Goal: Task Accomplishment & Management: Use online tool/utility

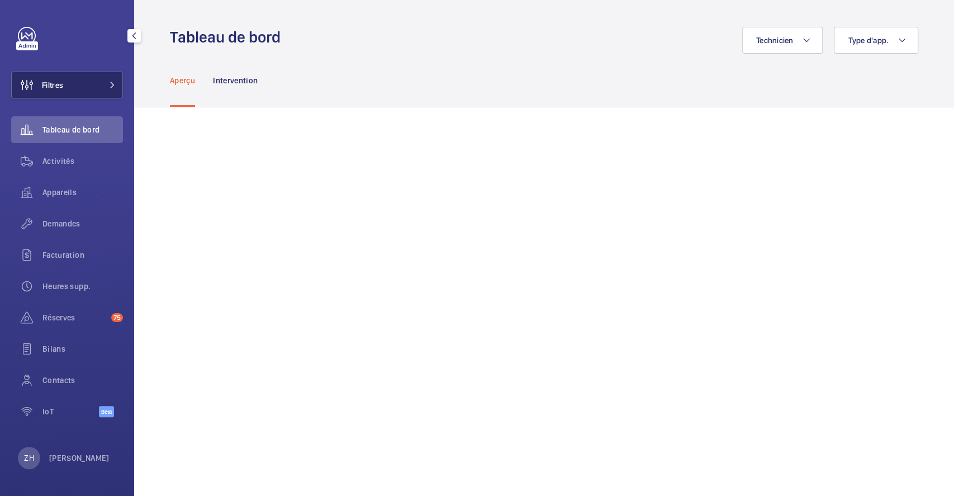
click at [63, 86] on span "Filtres" at bounding box center [52, 84] width 21 height 11
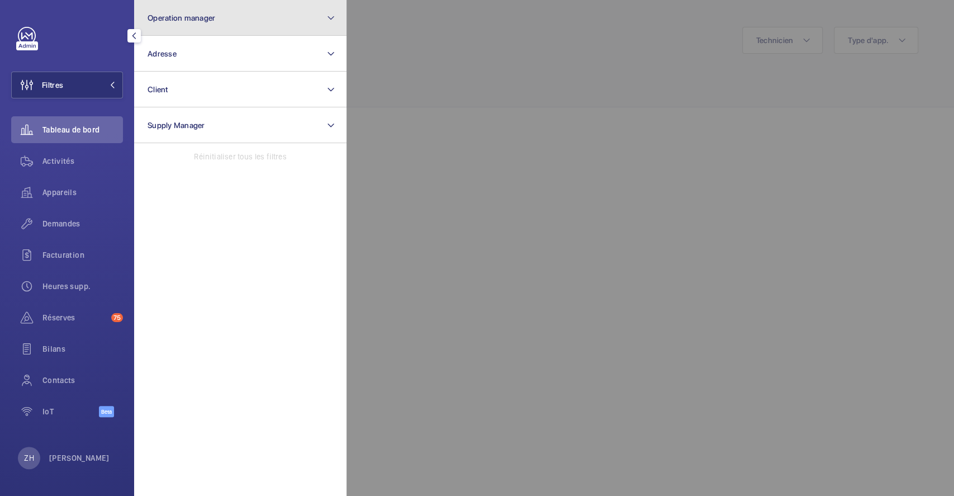
click at [195, 24] on button "Operation manager" at bounding box center [240, 18] width 212 height 36
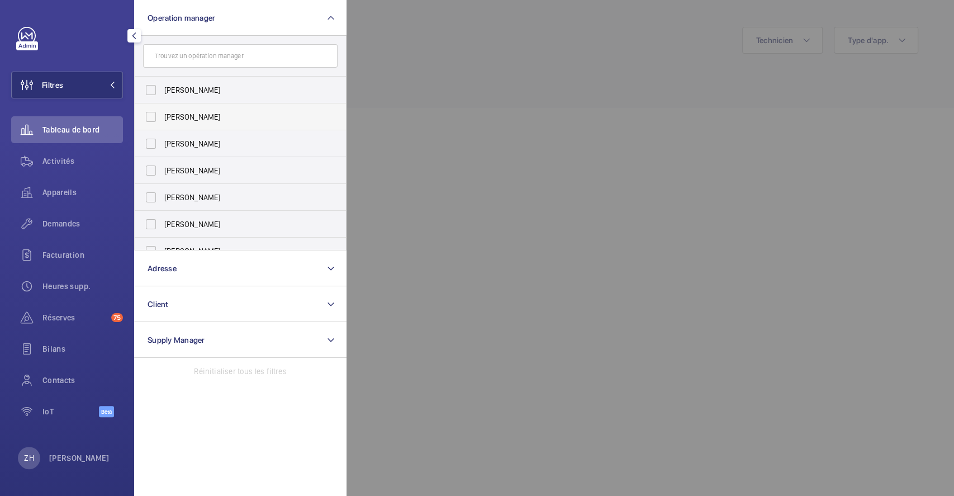
click at [148, 114] on label "[PERSON_NAME]" at bounding box center [232, 116] width 195 height 27
click at [148, 114] on input "[PERSON_NAME]" at bounding box center [151, 117] width 22 height 22
checkbox input "true"
click at [405, 31] on div at bounding box center [824, 248] width 954 height 496
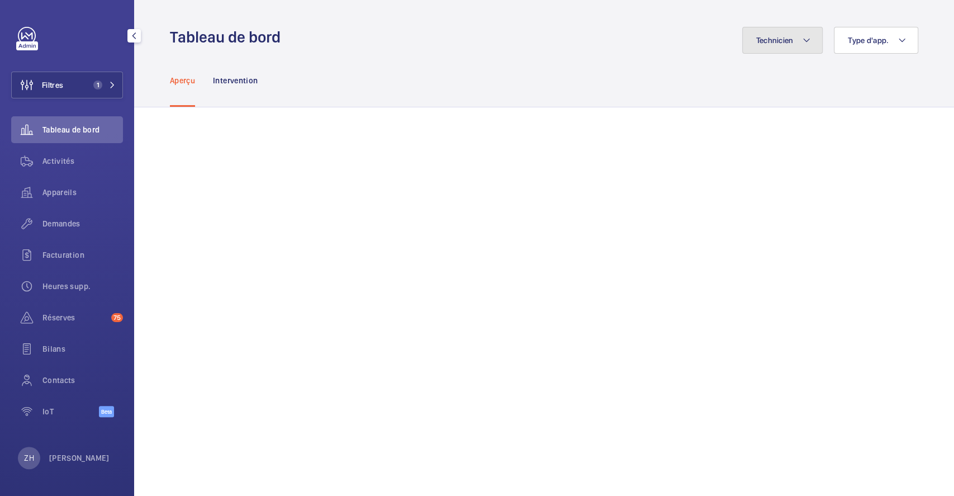
click at [802, 46] on mat-icon at bounding box center [806, 40] width 9 height 13
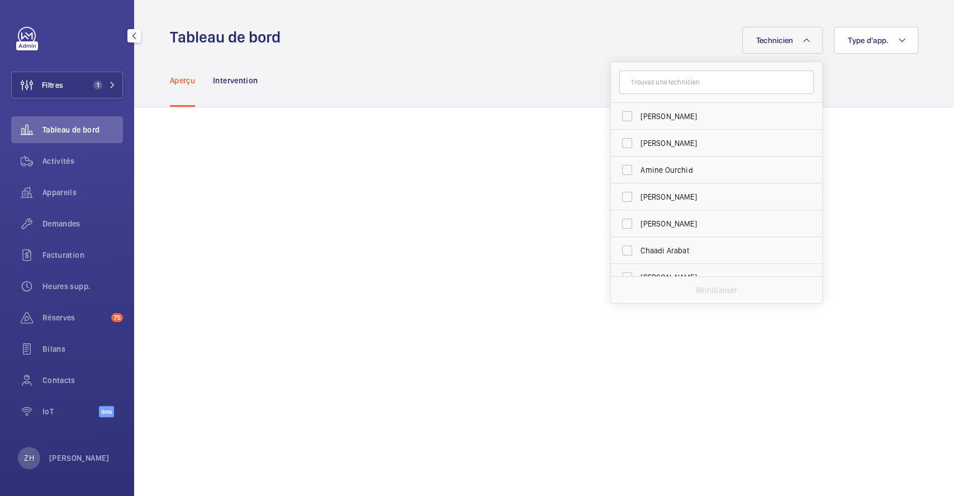
click at [699, 89] on input "text" at bounding box center [716, 81] width 195 height 23
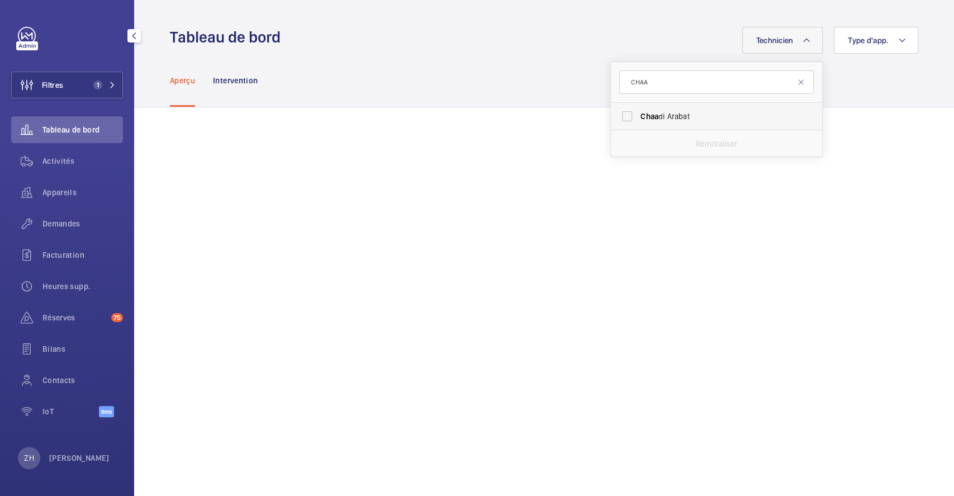
type input "CHAA"
click at [617, 113] on label "Chaa di Arabat" at bounding box center [708, 116] width 195 height 27
click at [617, 113] on input "Chaa di Arabat" at bounding box center [627, 116] width 22 height 22
checkbox input "true"
click at [495, 41] on div "Technicien 1 CHAA Chaa di Arabat Réinitialiser Type d'app." at bounding box center [602, 40] width 631 height 27
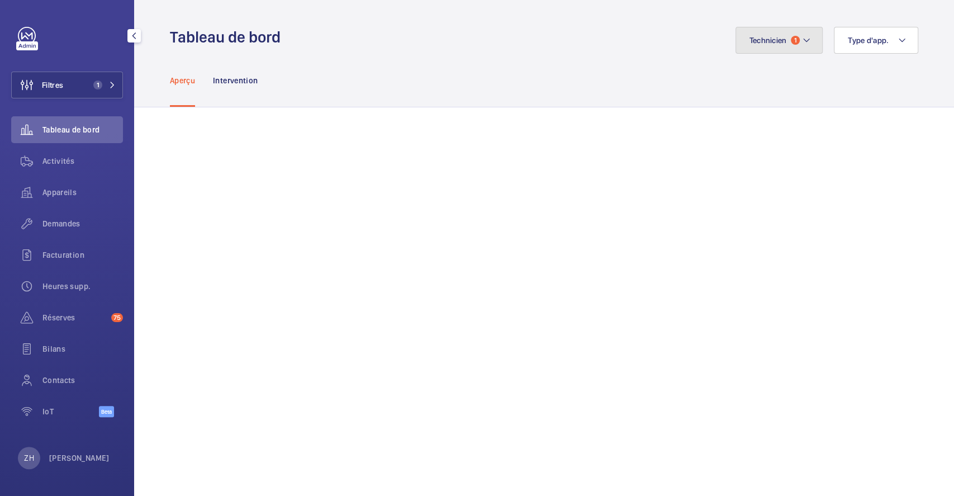
click at [802, 43] on mat-icon at bounding box center [806, 40] width 9 height 13
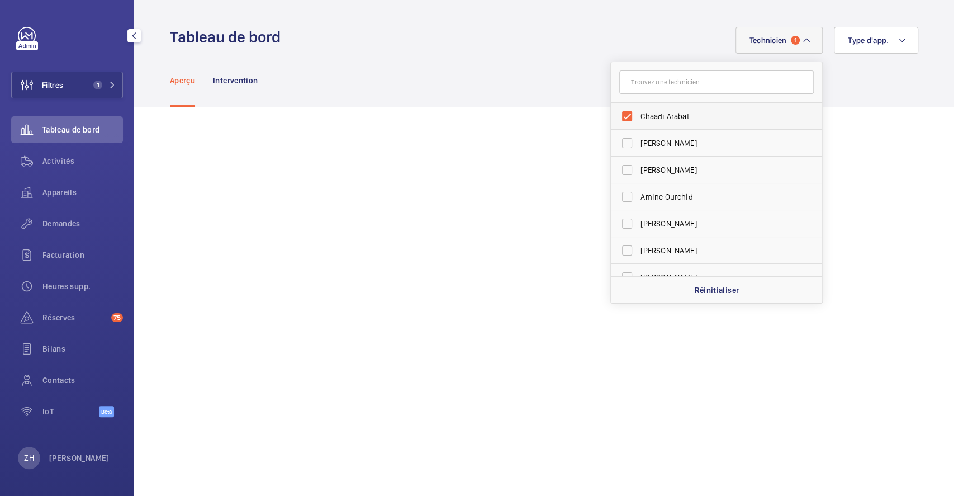
click at [620, 121] on label "Chaadi Arabat" at bounding box center [708, 116] width 195 height 27
click at [620, 121] on input "Chaadi Arabat" at bounding box center [627, 116] width 22 height 22
checkbox input "false"
click at [643, 84] on input "text" at bounding box center [716, 81] width 195 height 23
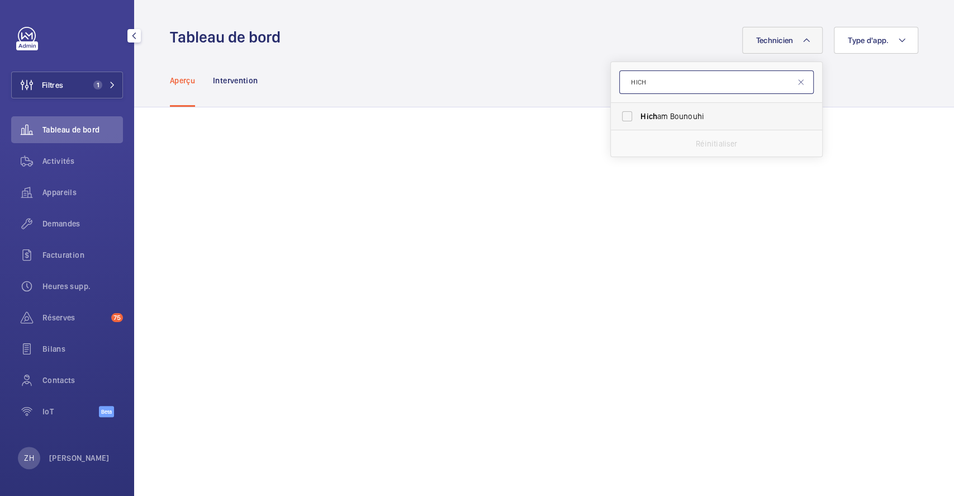
type input "HICH"
click at [617, 117] on label "Hich am Bounouhi" at bounding box center [708, 116] width 195 height 27
click at [617, 117] on input "Hich am Bounouhi" at bounding box center [627, 116] width 22 height 22
click at [619, 113] on label "Hich am Bounouhi" at bounding box center [708, 116] width 195 height 27
click at [619, 113] on input "Hich am Bounouhi" at bounding box center [627, 116] width 22 height 22
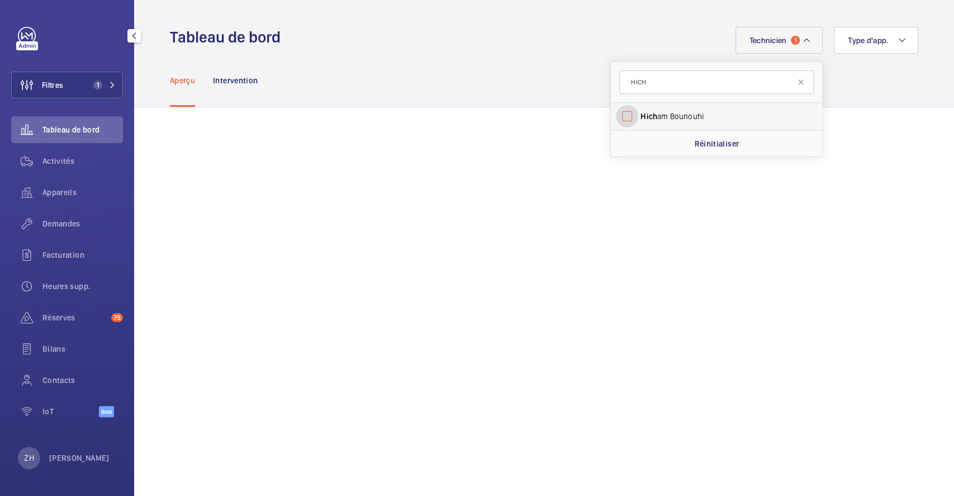
checkbox input "false"
click at [656, 87] on input "HICH" at bounding box center [716, 81] width 195 height 23
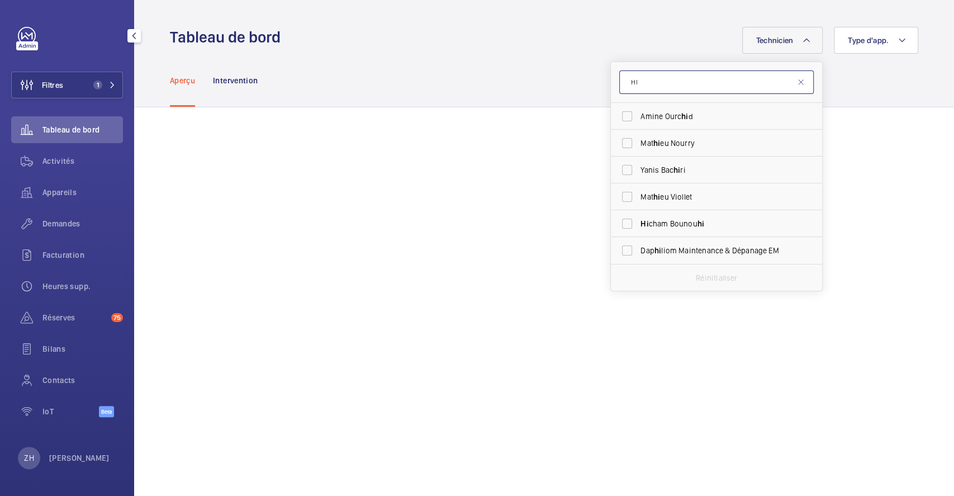
type input "H"
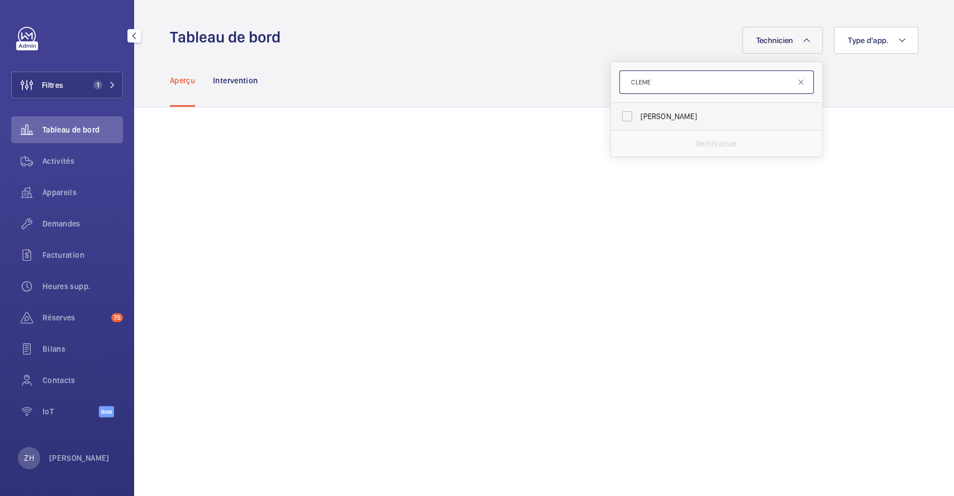
type input "CLEME"
click at [613, 117] on label "Clément Chauveau" at bounding box center [708, 116] width 195 height 27
click at [616, 117] on input "Clément Chauveau" at bounding box center [627, 116] width 22 height 22
checkbox input "true"
click at [517, 78] on div "Aperçu Intervention" at bounding box center [544, 80] width 748 height 53
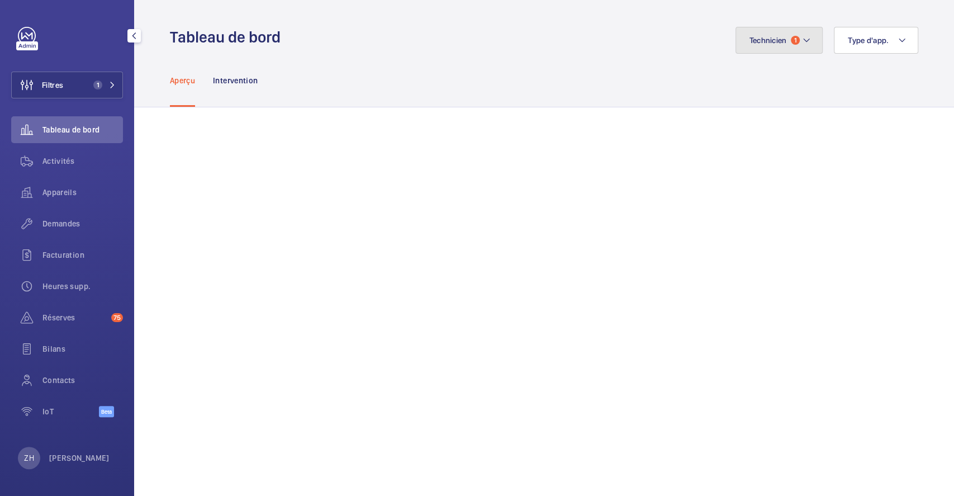
click at [802, 39] on button "Technicien 1" at bounding box center [780, 40] width 88 height 27
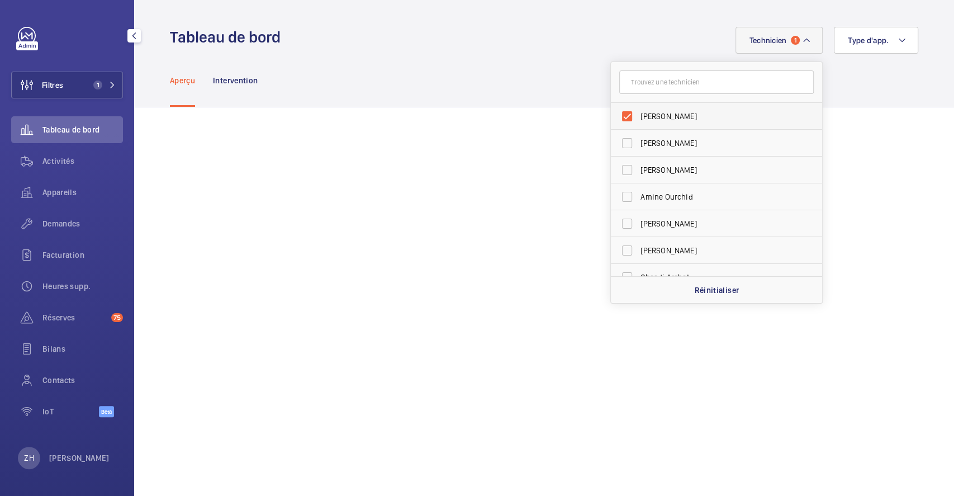
click at [614, 116] on label "Clément Chauveau" at bounding box center [708, 116] width 195 height 27
click at [616, 116] on input "Clément Chauveau" at bounding box center [627, 116] width 22 height 22
checkbox input "false"
click at [644, 83] on input "text" at bounding box center [716, 81] width 195 height 23
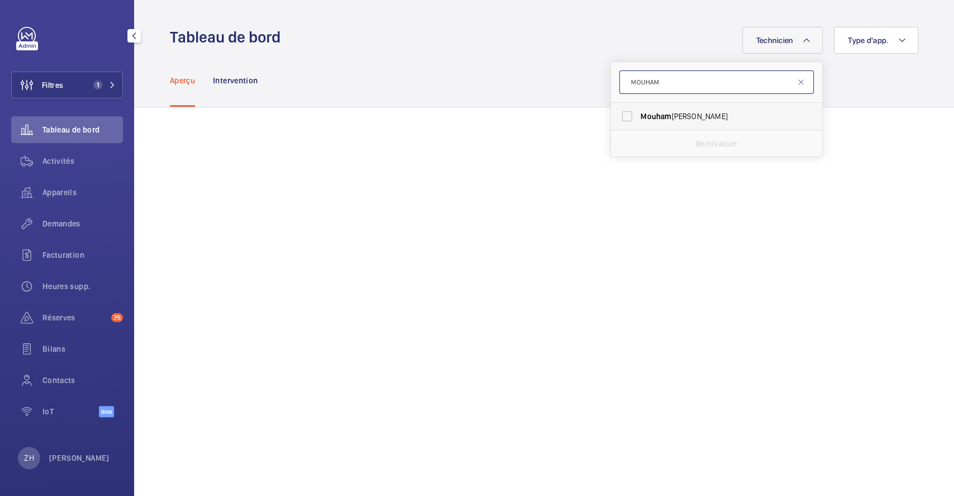
type input "MOUHAM"
click at [618, 119] on label "Mouham ed Doucoure" at bounding box center [708, 116] width 195 height 27
click at [618, 119] on input "Mouham ed Doucoure" at bounding box center [627, 116] width 22 height 22
drag, startPoint x: 619, startPoint y: 120, endPoint x: 626, endPoint y: 112, distance: 10.7
click at [618, 119] on label "Mouham ed Doucoure" at bounding box center [708, 116] width 195 height 27
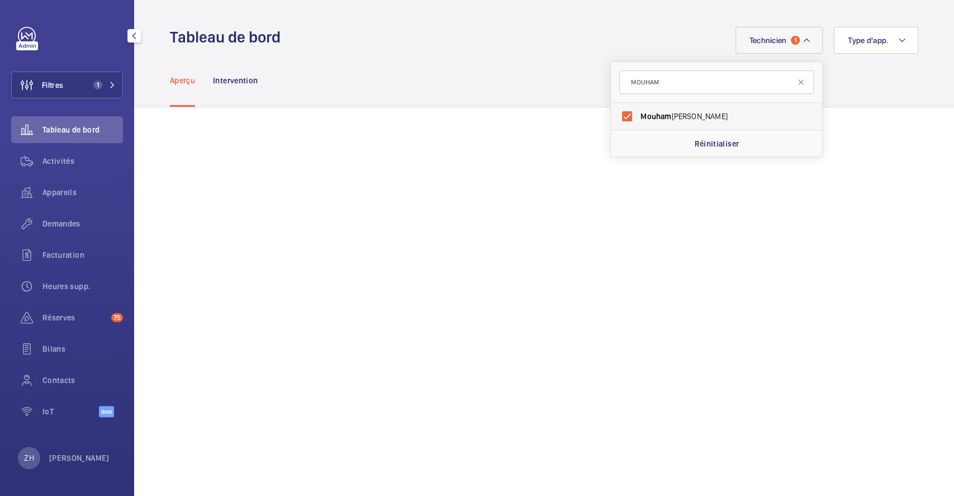
click at [618, 119] on input "Mouham ed Doucoure" at bounding box center [627, 116] width 22 height 22
checkbox input "false"
drag, startPoint x: 671, startPoint y: 83, endPoint x: 600, endPoint y: 98, distance: 72.7
click at [611, 98] on form "MOUHAM" at bounding box center [716, 82] width 211 height 41
type input "NASSER"
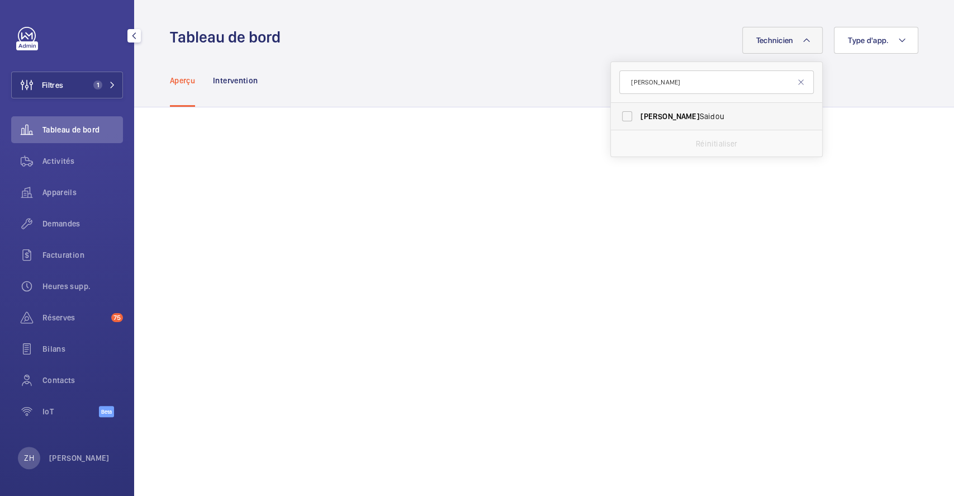
click at [616, 112] on label "Nasser Saidou" at bounding box center [708, 116] width 195 height 27
click at [616, 112] on input "Nasser Saidou" at bounding box center [627, 116] width 22 height 22
checkbox input "true"
drag, startPoint x: 652, startPoint y: 80, endPoint x: 593, endPoint y: 90, distance: 60.0
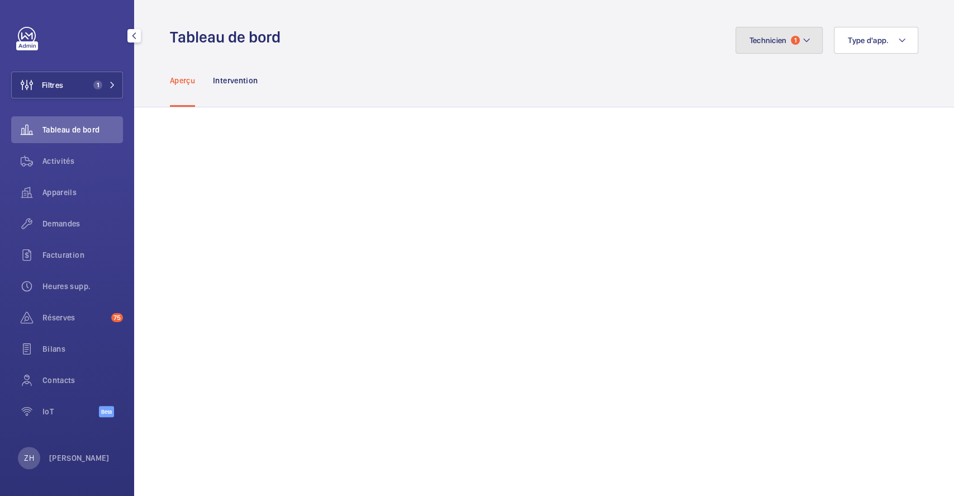
click at [797, 34] on button "Technicien 1" at bounding box center [780, 40] width 88 height 27
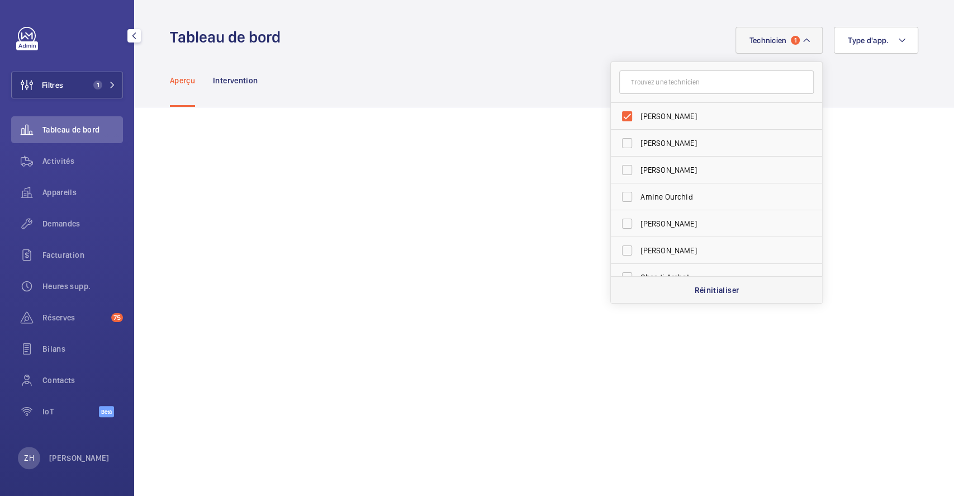
click at [712, 288] on p "Réinitialiser" at bounding box center [716, 290] width 45 height 11
click at [802, 40] on mat-icon at bounding box center [806, 40] width 9 height 13
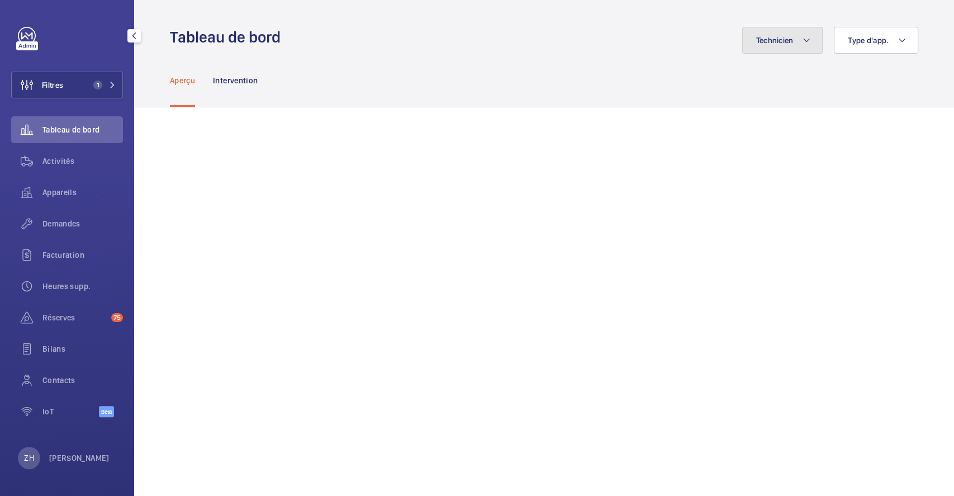
click at [802, 41] on mat-icon at bounding box center [806, 40] width 9 height 13
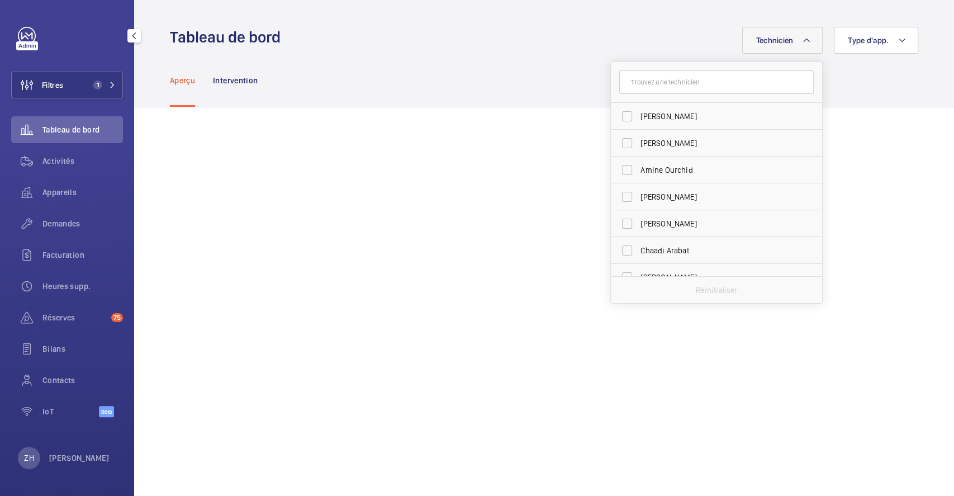
click at [734, 82] on input "text" at bounding box center [716, 81] width 195 height 23
click at [704, 87] on input "S" at bounding box center [716, 81] width 195 height 23
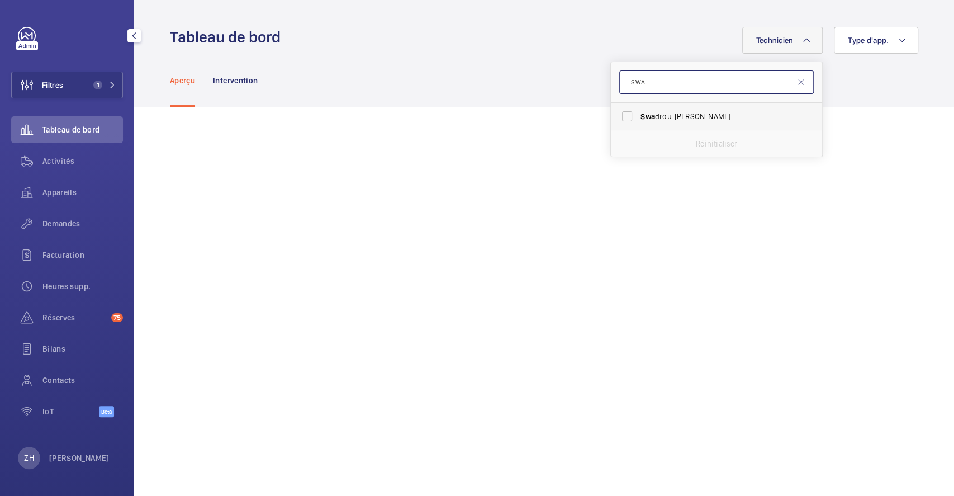
type input "SWA"
drag, startPoint x: 616, startPoint y: 114, endPoint x: 609, endPoint y: 114, distance: 6.7
click at [615, 115] on label "Swa drou-Dine Zaïdi" at bounding box center [708, 116] width 195 height 27
click at [616, 115] on input "Swa drou-Dine Zaïdi" at bounding box center [627, 116] width 22 height 22
checkbox input "true"
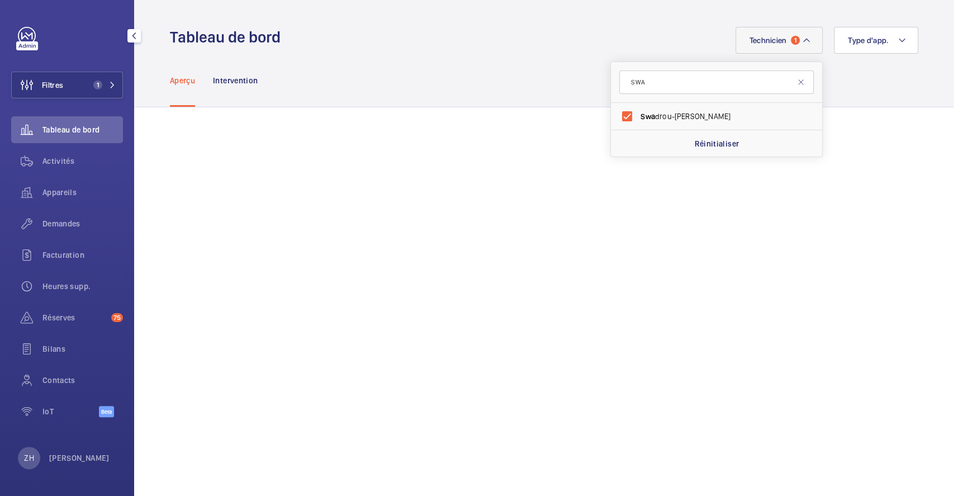
click at [520, 91] on div "Aperçu Intervention" at bounding box center [544, 80] width 748 height 53
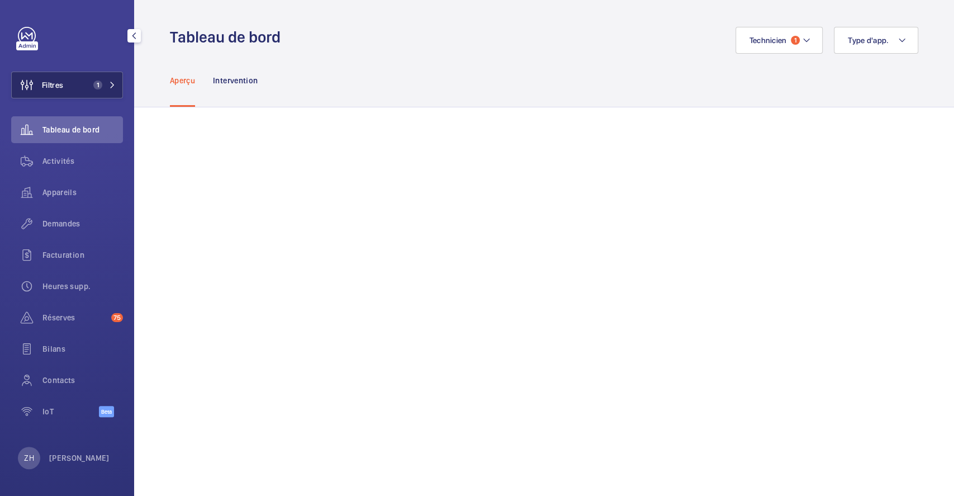
click at [77, 93] on button "Filtres 1" at bounding box center [67, 85] width 112 height 27
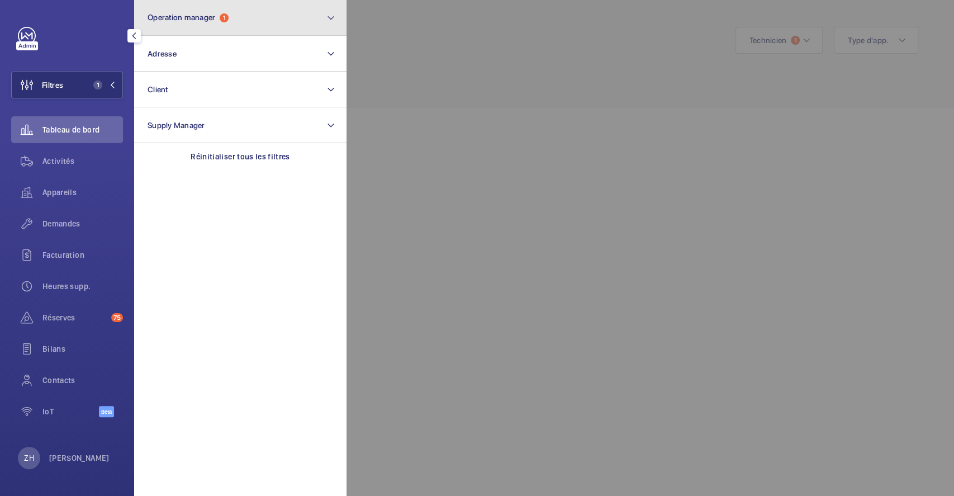
click at [313, 18] on button "Operation manager 1" at bounding box center [240, 18] width 212 height 36
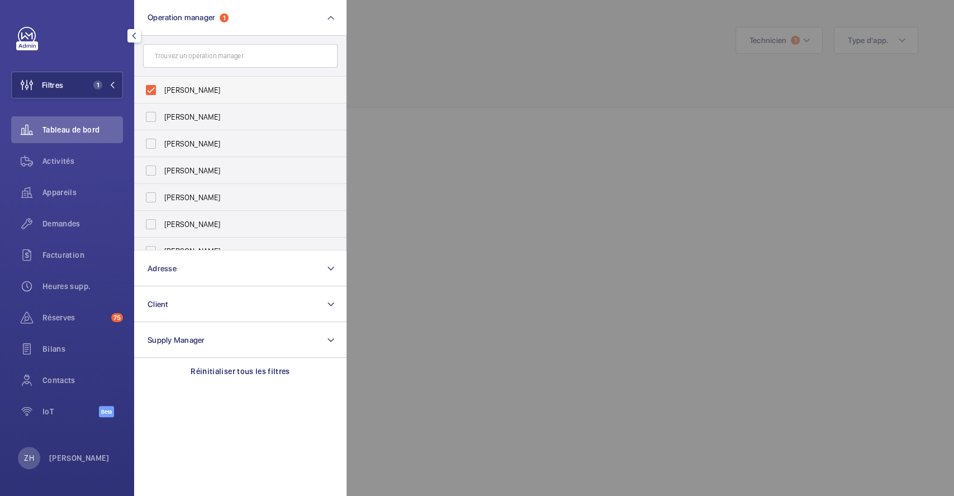
click at [156, 86] on label "[PERSON_NAME]" at bounding box center [232, 90] width 195 height 27
click at [156, 86] on input "[PERSON_NAME]" at bounding box center [151, 90] width 22 height 22
checkbox input "false"
click at [616, 54] on div at bounding box center [824, 248] width 954 height 496
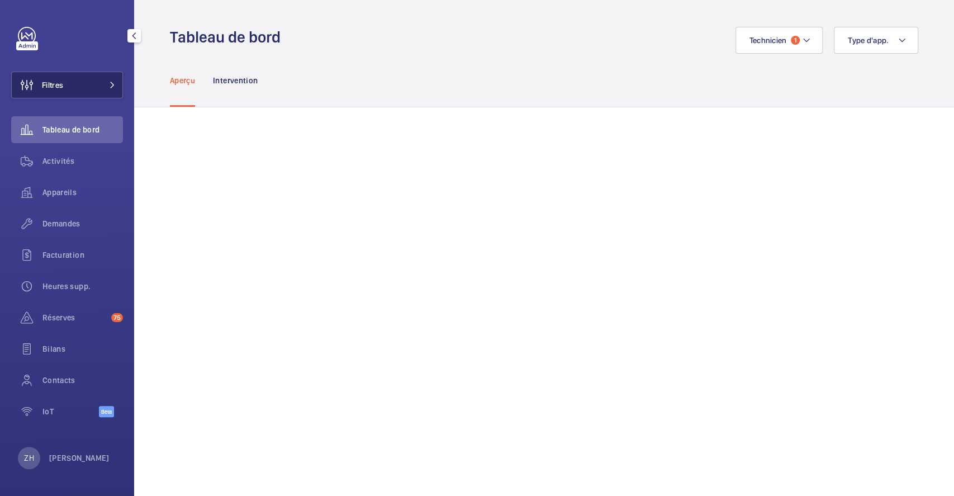
click at [63, 85] on span "Filtres" at bounding box center [52, 84] width 21 height 11
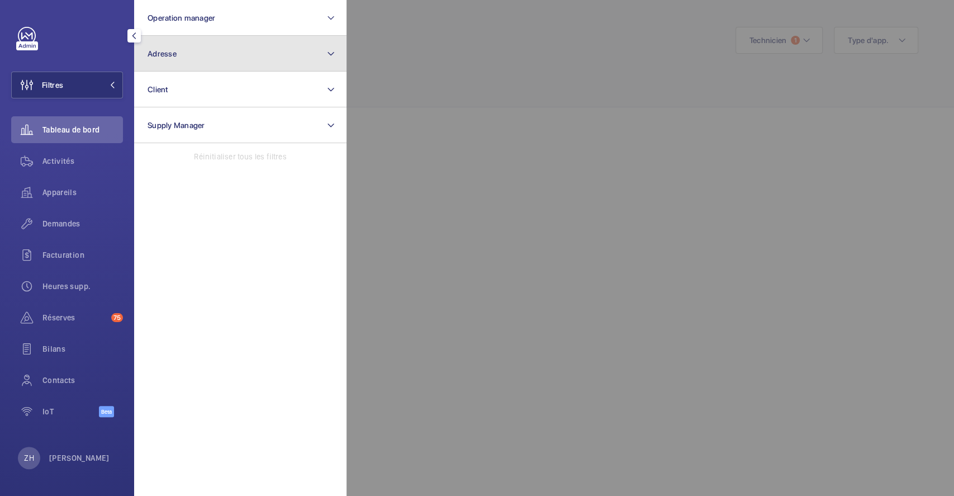
click at [197, 55] on button "Adresse" at bounding box center [240, 54] width 212 height 36
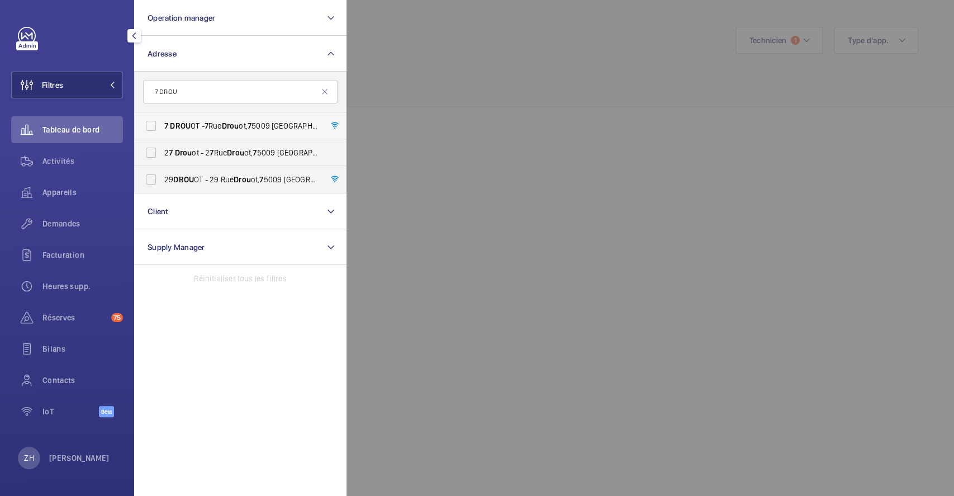
type input "7 DROU"
click at [157, 127] on label "7 DROU OT - 7 Rue Drou ot, 7 5009 PARIS, PARIS 7 5009" at bounding box center [232, 125] width 195 height 27
click at [157, 127] on input "7 DROU OT - 7 Rue Drou ot, 7 5009 PARIS, PARIS 7 5009" at bounding box center [151, 126] width 22 height 22
checkbox input "true"
click at [510, 146] on div at bounding box center [824, 248] width 954 height 496
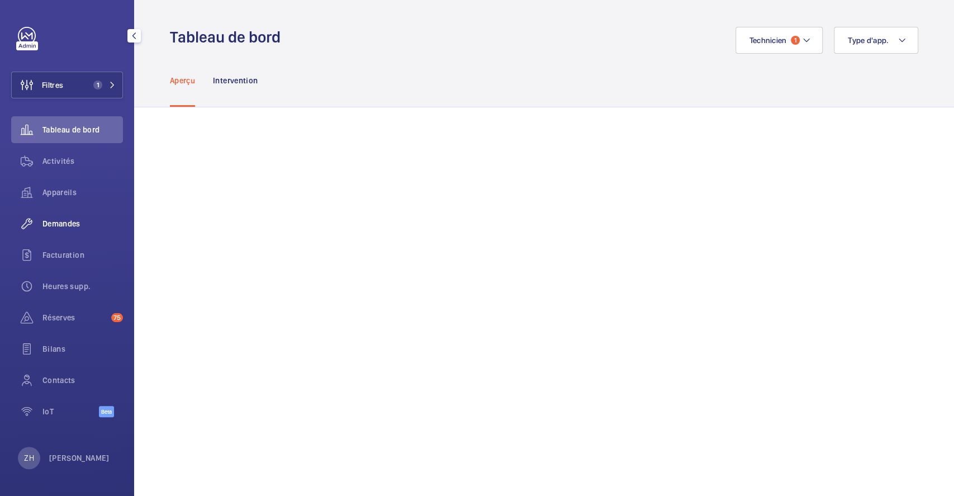
click at [70, 217] on div "Demandes" at bounding box center [67, 223] width 112 height 27
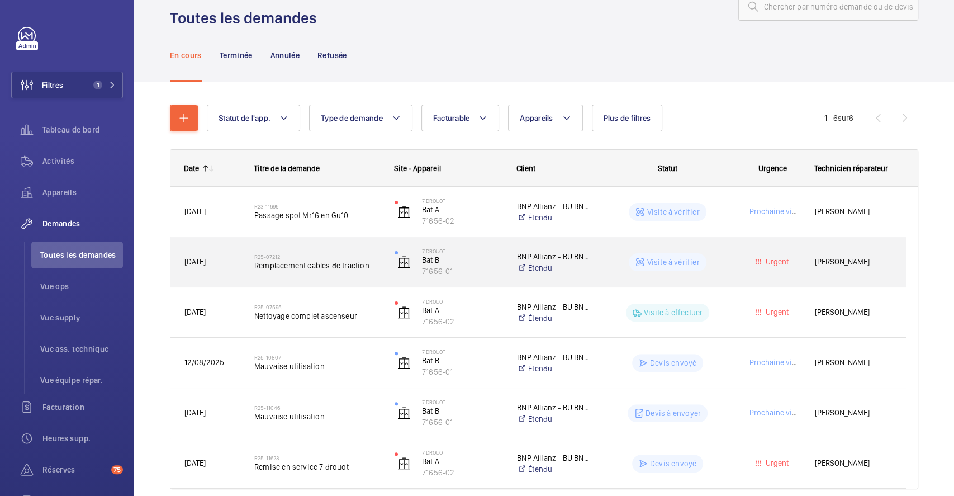
scroll to position [80, 0]
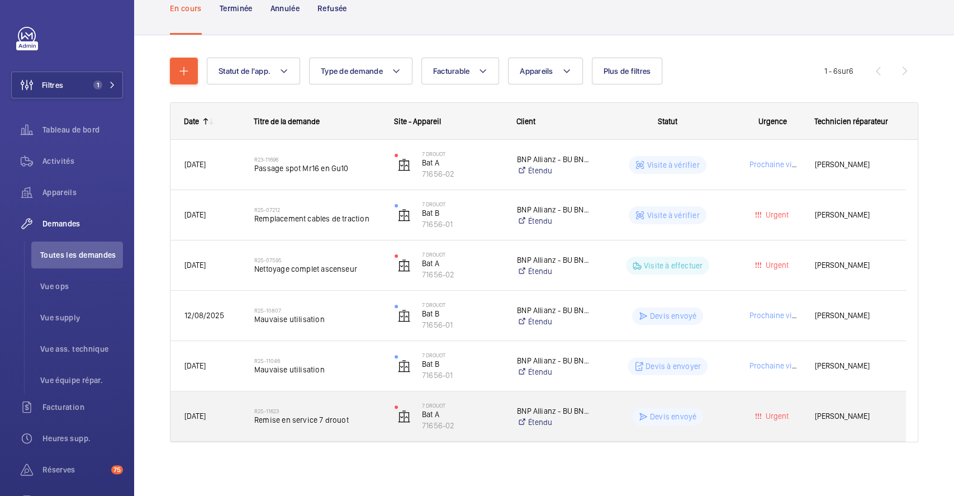
click at [604, 405] on div "Devis envoyé" at bounding box center [660, 416] width 139 height 40
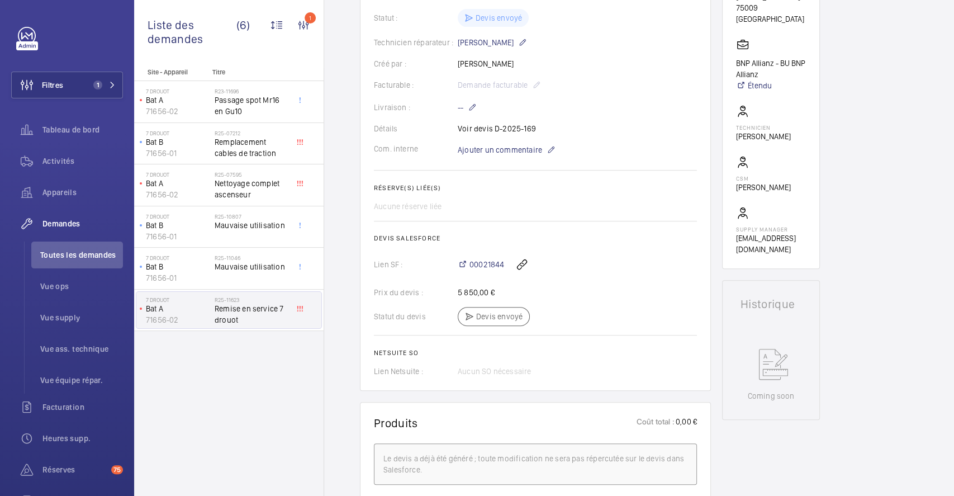
scroll to position [246, 0]
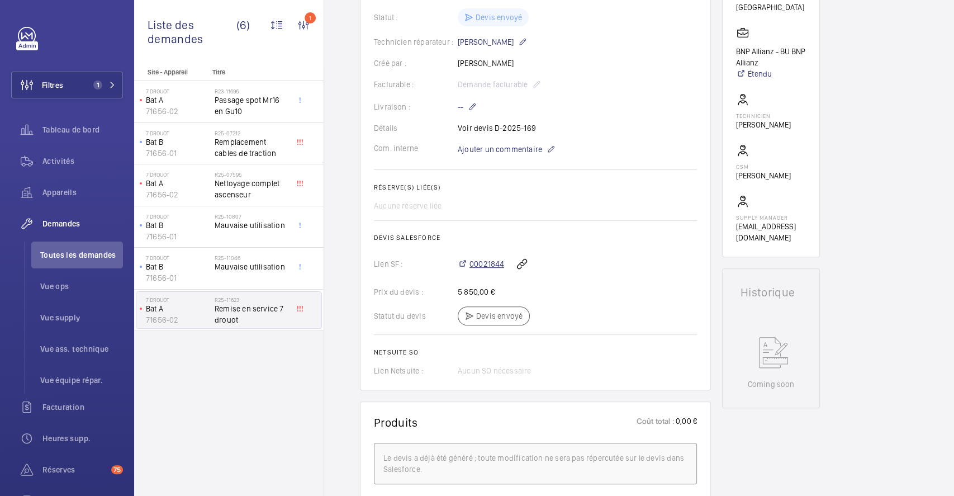
click at [482, 266] on span "00021844" at bounding box center [487, 263] width 35 height 11
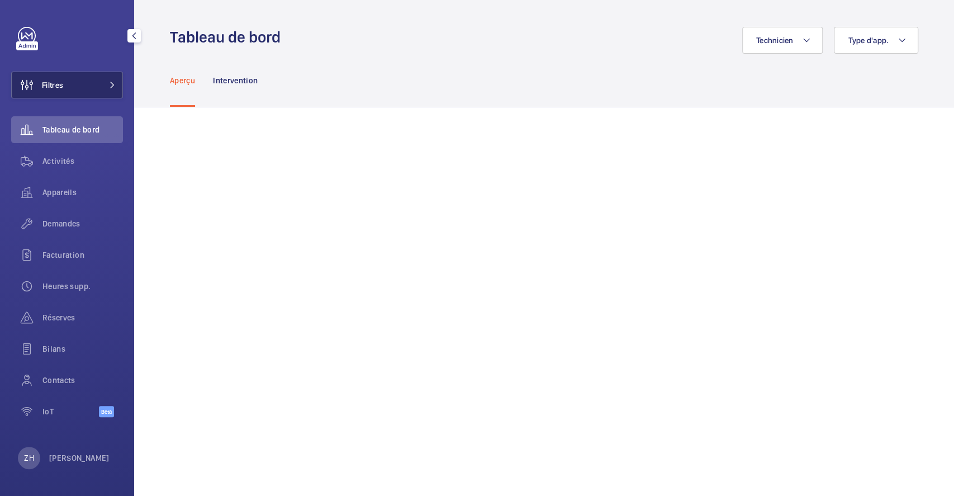
click at [67, 84] on button "Filtres" at bounding box center [67, 85] width 112 height 27
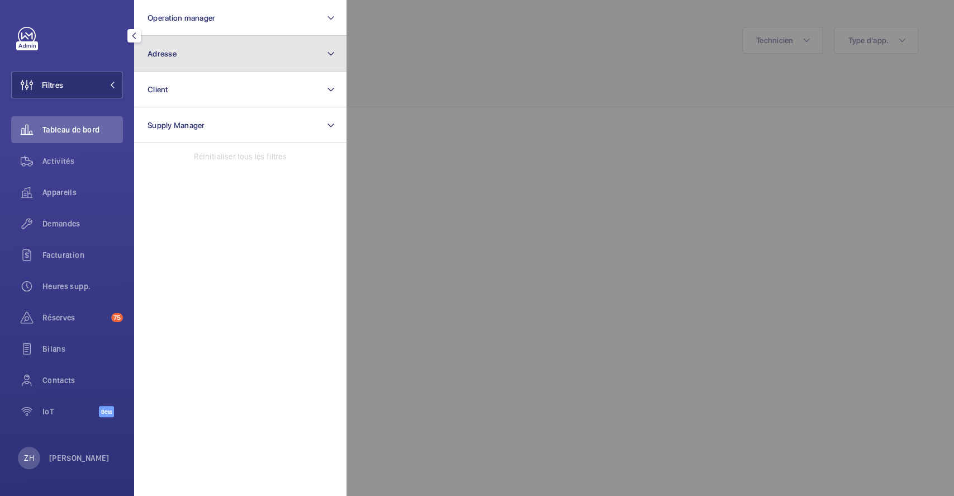
click at [173, 53] on span "Adresse" at bounding box center [162, 53] width 29 height 9
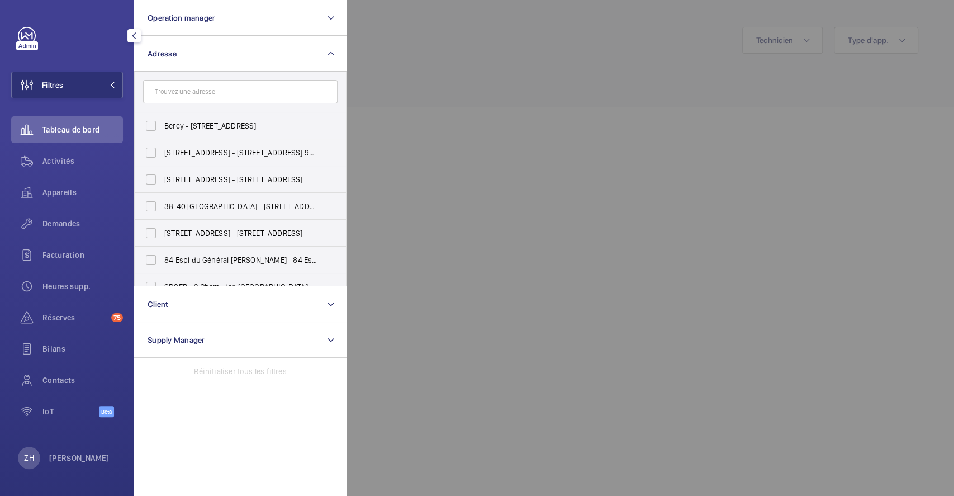
click at [191, 96] on input "text" at bounding box center [240, 91] width 195 height 23
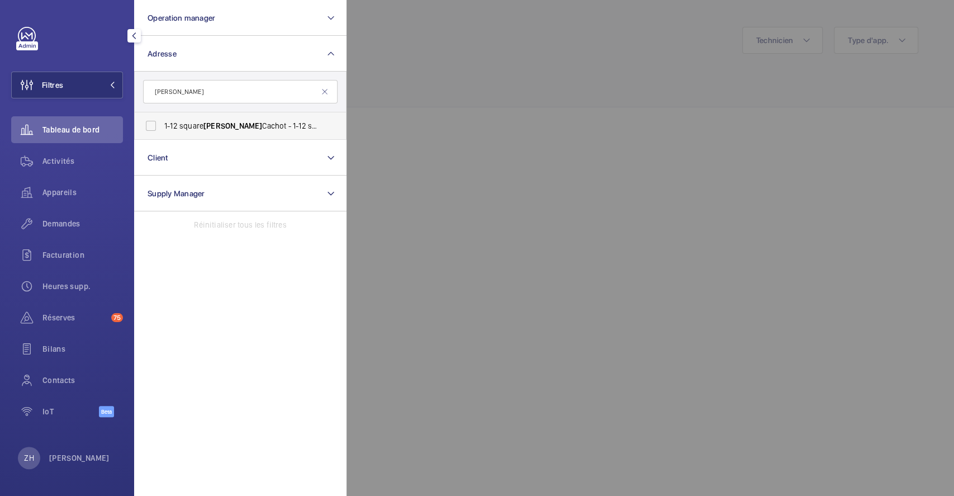
type input "[PERSON_NAME]"
click at [151, 130] on label "[STREET_ADDRESS][PERSON_NAME][PERSON_NAME]" at bounding box center [232, 125] width 195 height 27
click at [151, 130] on input "[STREET_ADDRESS][PERSON_NAME][PERSON_NAME]" at bounding box center [151, 126] width 22 height 22
checkbox input "true"
click at [473, 99] on div at bounding box center [824, 248] width 954 height 496
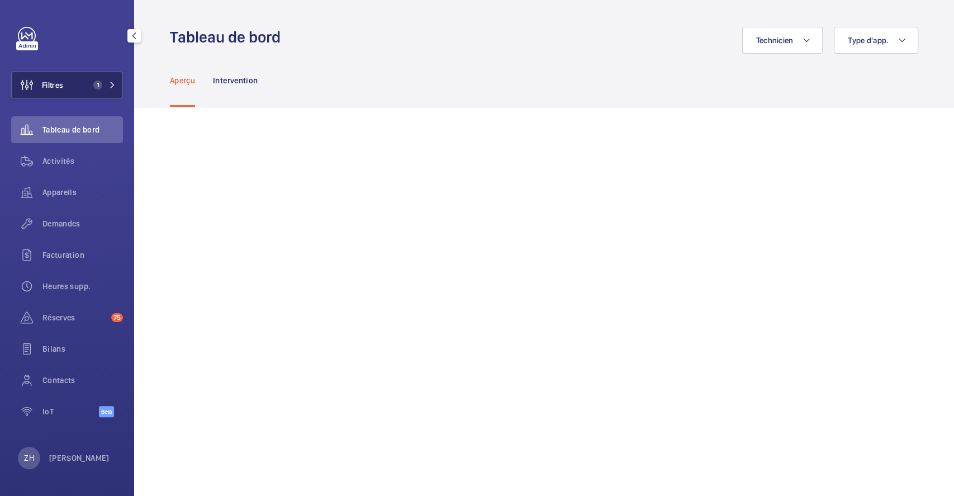
click at [80, 86] on button "Filtres 1" at bounding box center [67, 85] width 112 height 27
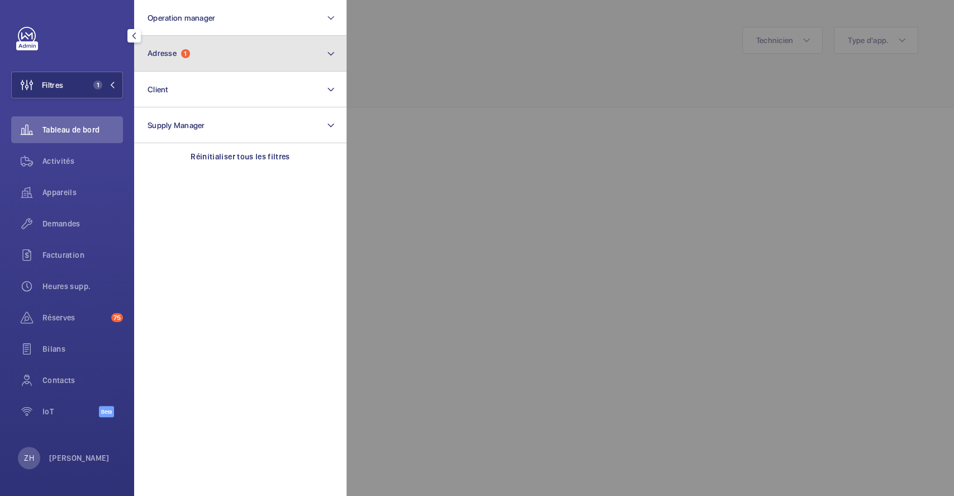
click at [335, 56] on mat-icon at bounding box center [330, 53] width 9 height 13
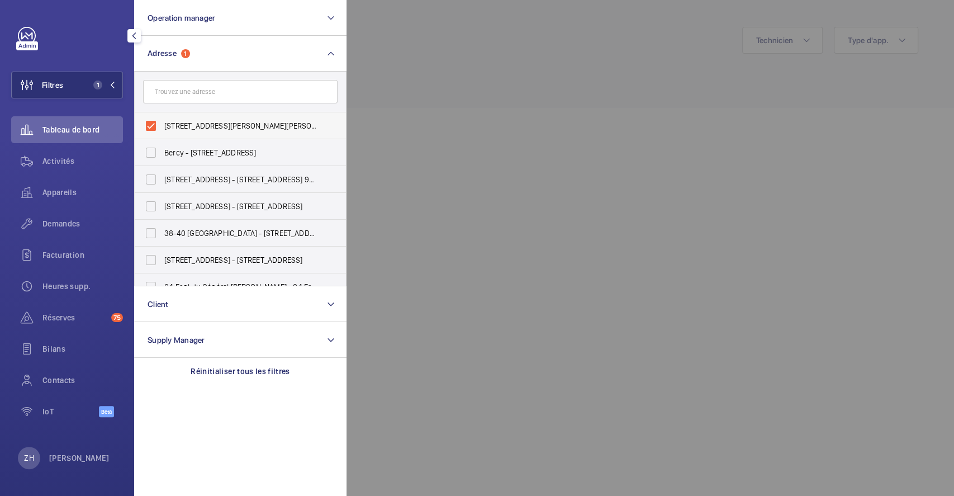
click at [151, 124] on label "[STREET_ADDRESS][PERSON_NAME][PERSON_NAME]" at bounding box center [232, 125] width 195 height 27
click at [151, 124] on input "[STREET_ADDRESS][PERSON_NAME][PERSON_NAME]" at bounding box center [151, 126] width 22 height 22
checkbox input "false"
drag, startPoint x: 560, startPoint y: 64, endPoint x: 341, endPoint y: 78, distance: 219.6
click at [560, 64] on div at bounding box center [824, 248] width 954 height 496
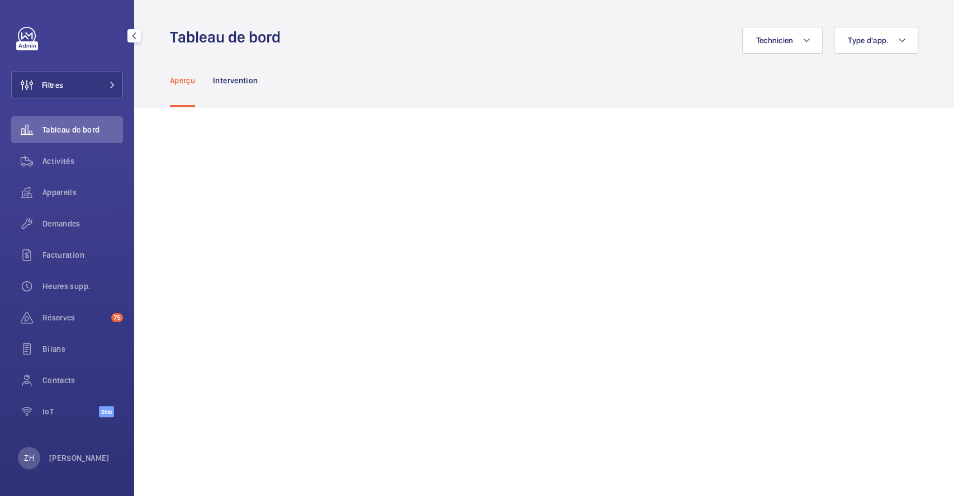
drag, startPoint x: 80, startPoint y: 83, endPoint x: 128, endPoint y: 67, distance: 50.6
click at [80, 83] on button "Filtres" at bounding box center [67, 85] width 112 height 27
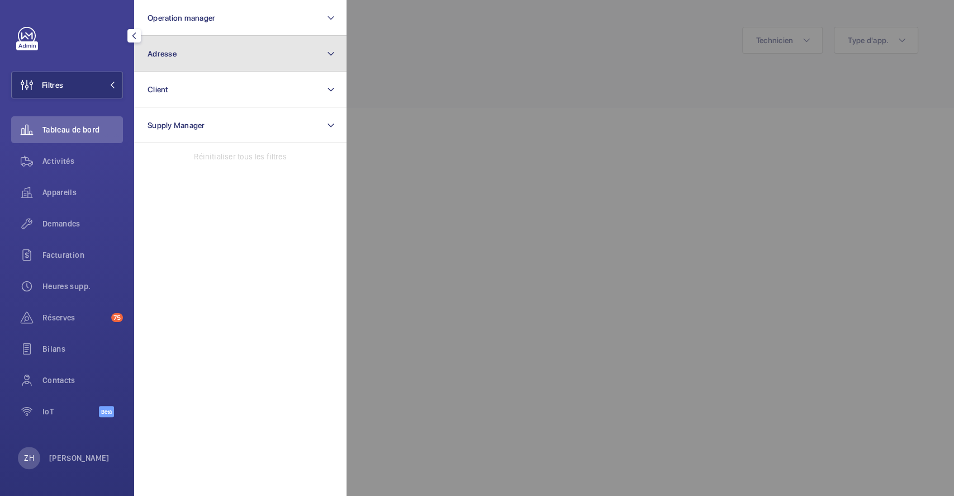
click at [196, 52] on button "Adresse" at bounding box center [240, 54] width 212 height 36
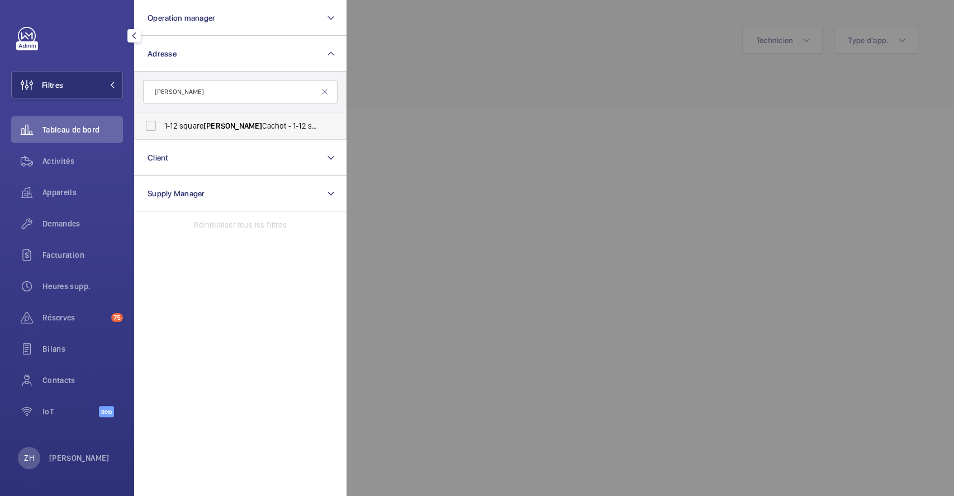
type input "[PERSON_NAME]"
click at [149, 121] on label "[STREET_ADDRESS][PERSON_NAME][PERSON_NAME]" at bounding box center [232, 125] width 195 height 27
click at [149, 121] on input "[STREET_ADDRESS][PERSON_NAME][PERSON_NAME]" at bounding box center [151, 126] width 22 height 22
checkbox input "true"
click at [492, 73] on div at bounding box center [824, 248] width 954 height 496
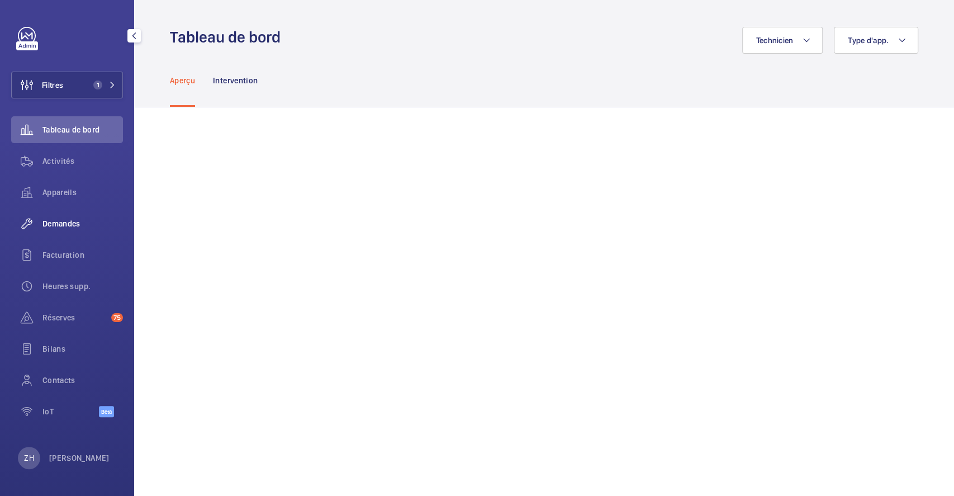
click at [54, 225] on span "Demandes" at bounding box center [82, 223] width 80 height 11
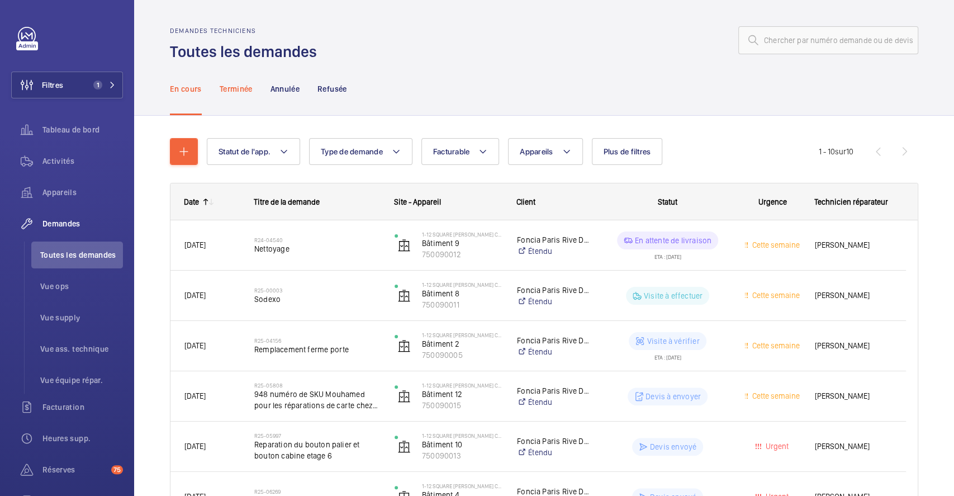
click at [245, 92] on p "Terminée" at bounding box center [236, 88] width 33 height 11
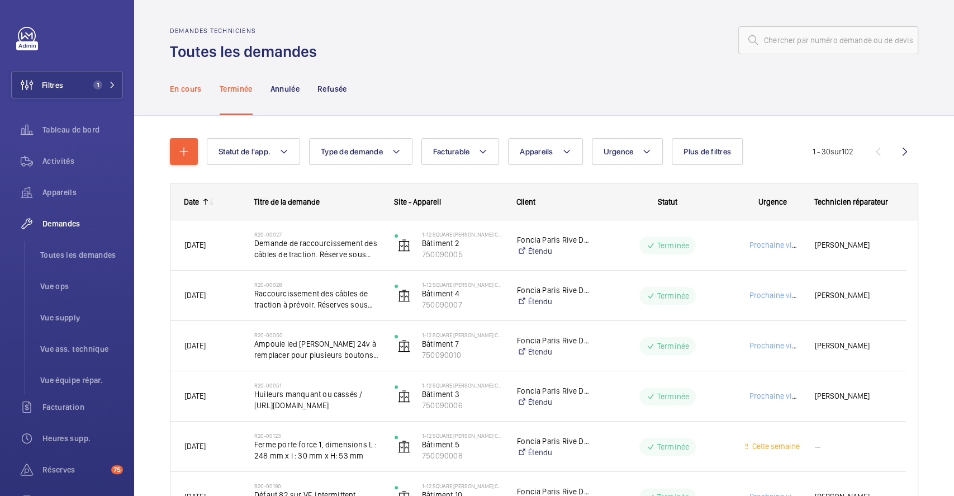
click at [178, 84] on p "En cours" at bounding box center [186, 88] width 32 height 11
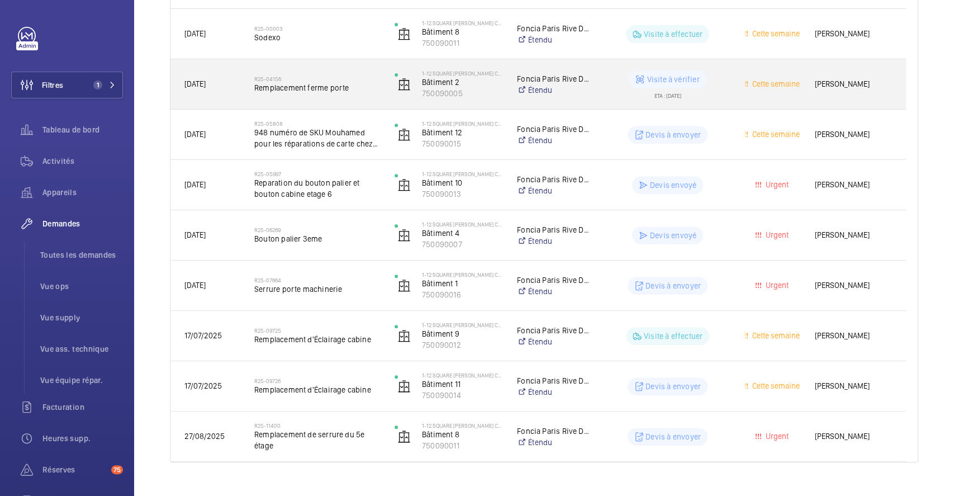
scroll to position [282, 0]
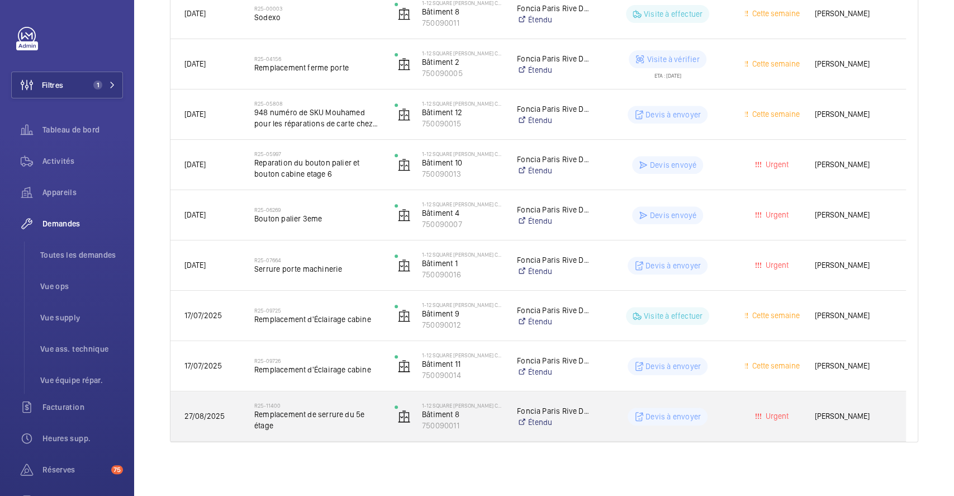
click at [597, 404] on div "Devis à envoyer" at bounding box center [660, 416] width 139 height 40
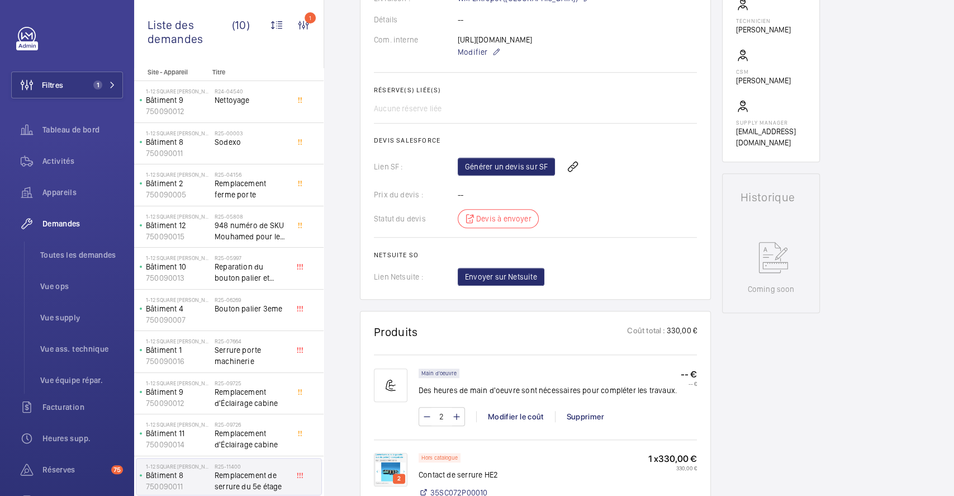
scroll to position [372, 0]
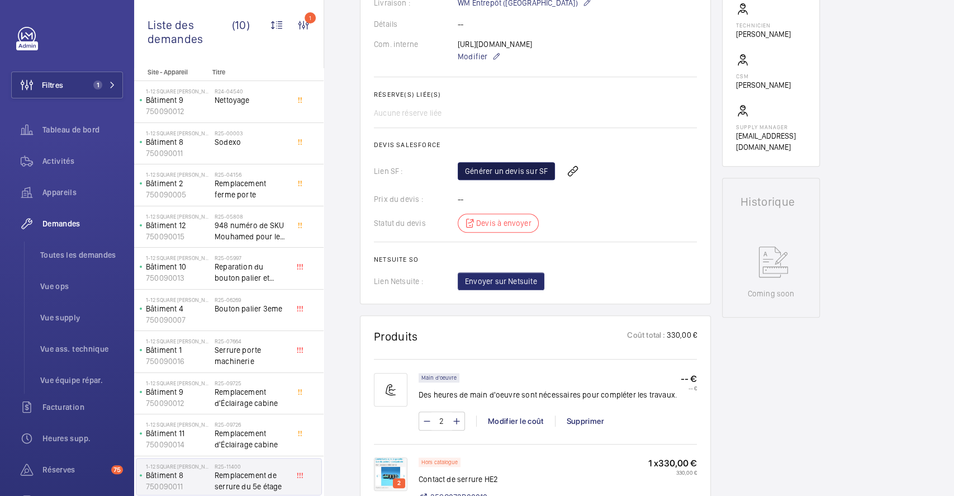
click at [516, 180] on link "Générer un devis sur SF" at bounding box center [506, 171] width 97 height 18
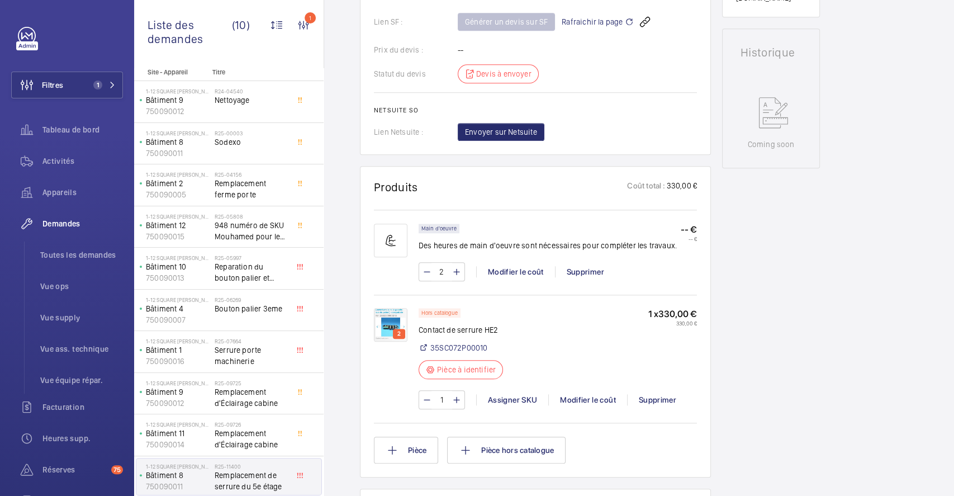
scroll to position [149, 0]
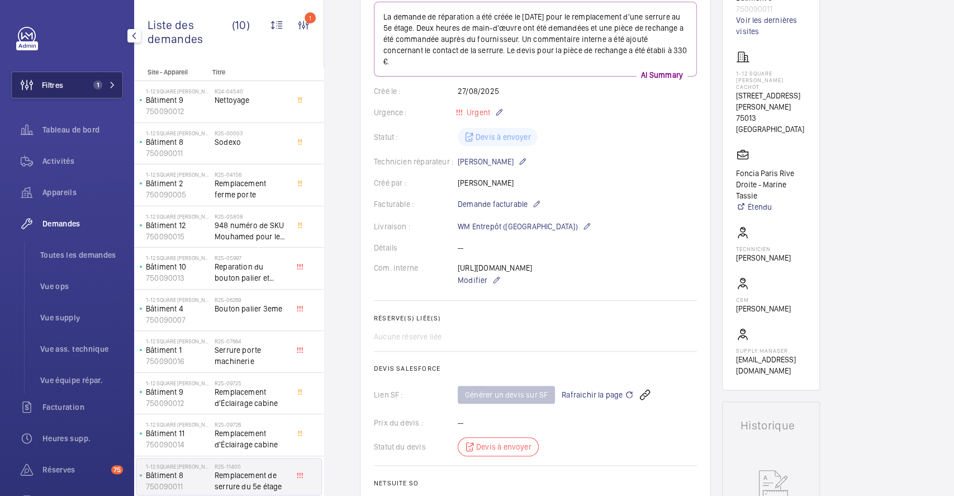
click at [62, 82] on span "Filtres" at bounding box center [52, 84] width 21 height 11
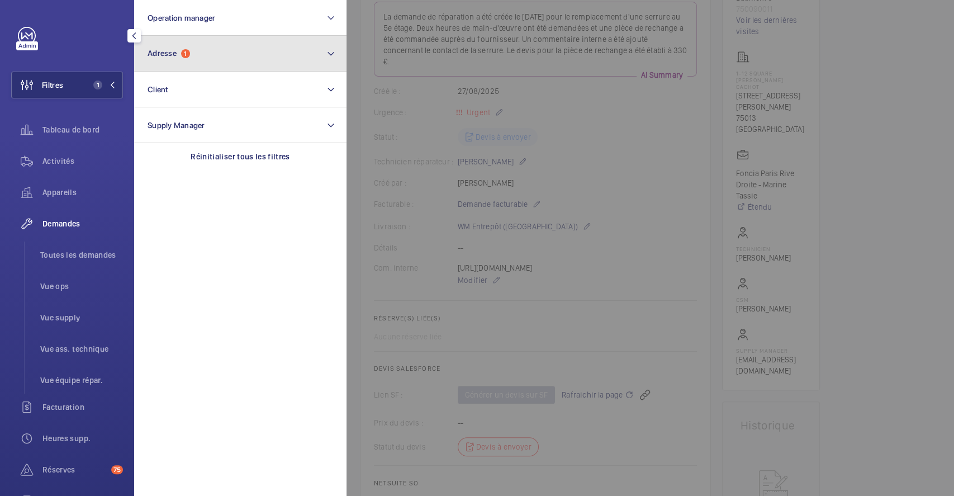
click at [333, 49] on mat-icon at bounding box center [330, 53] width 9 height 13
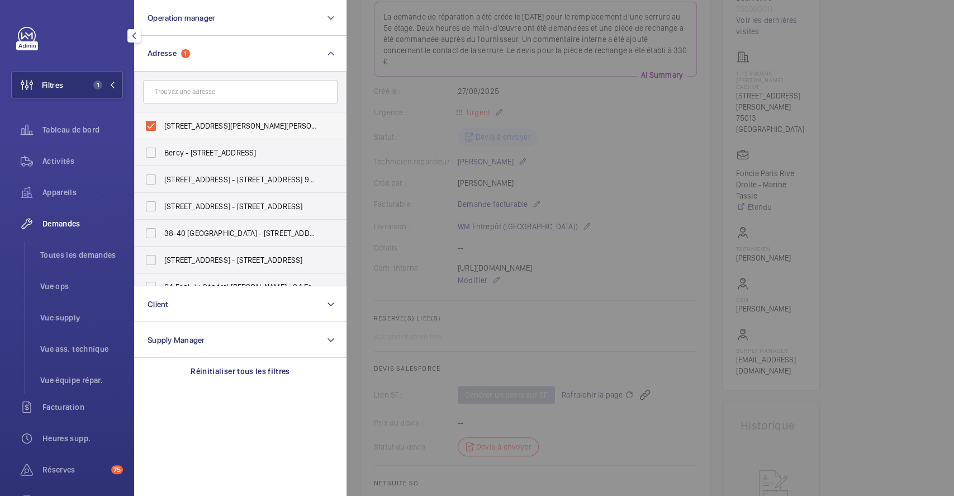
click at [147, 127] on label "[STREET_ADDRESS][PERSON_NAME][PERSON_NAME]" at bounding box center [232, 125] width 195 height 27
click at [147, 127] on input "[STREET_ADDRESS][PERSON_NAME][PERSON_NAME]" at bounding box center [151, 126] width 22 height 22
checkbox input "false"
click at [183, 86] on input "text" at bounding box center [240, 91] width 195 height 23
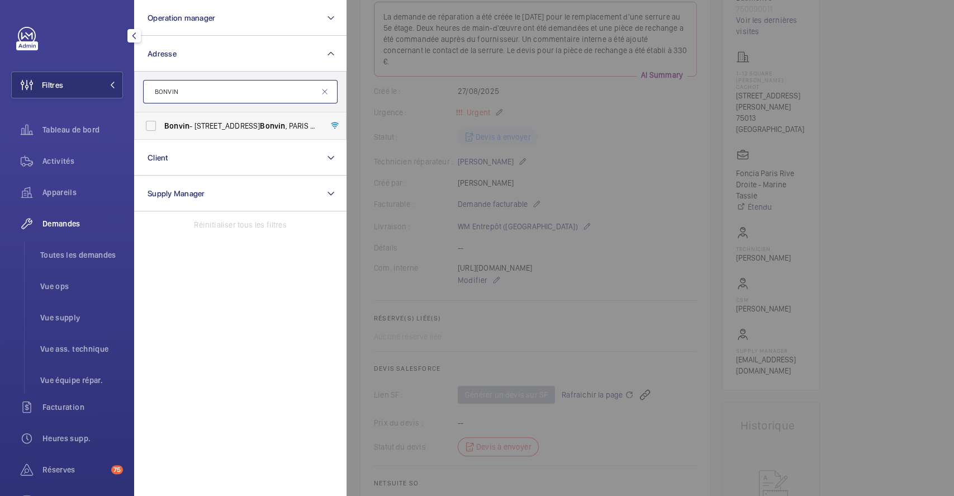
type input "BONVIN"
click at [150, 131] on label "Bonvin - [STREET_ADDRESS][PERSON_NAME]" at bounding box center [232, 125] width 195 height 27
click at [150, 131] on input "Bonvin - [STREET_ADDRESS][PERSON_NAME]" at bounding box center [151, 126] width 22 height 22
checkbox input "true"
click at [609, 164] on div at bounding box center [824, 248] width 954 height 496
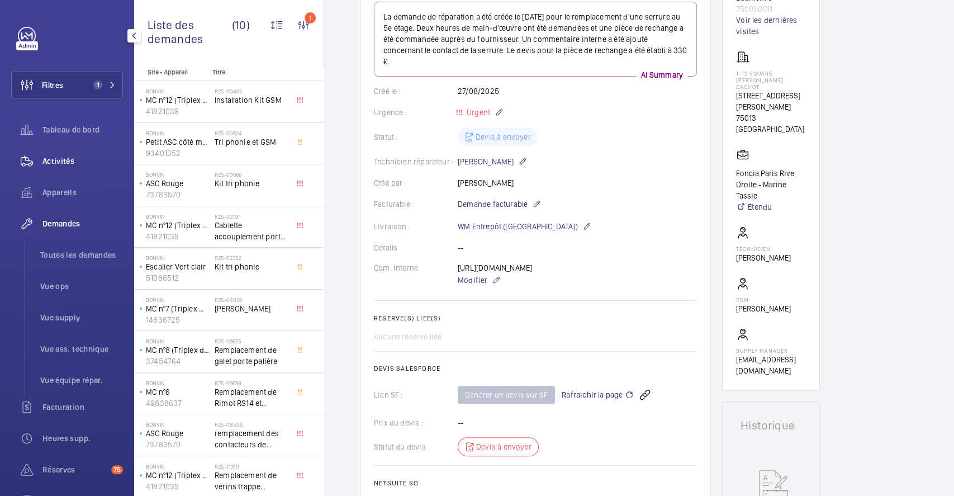
click at [49, 161] on span "Activités" at bounding box center [82, 160] width 80 height 11
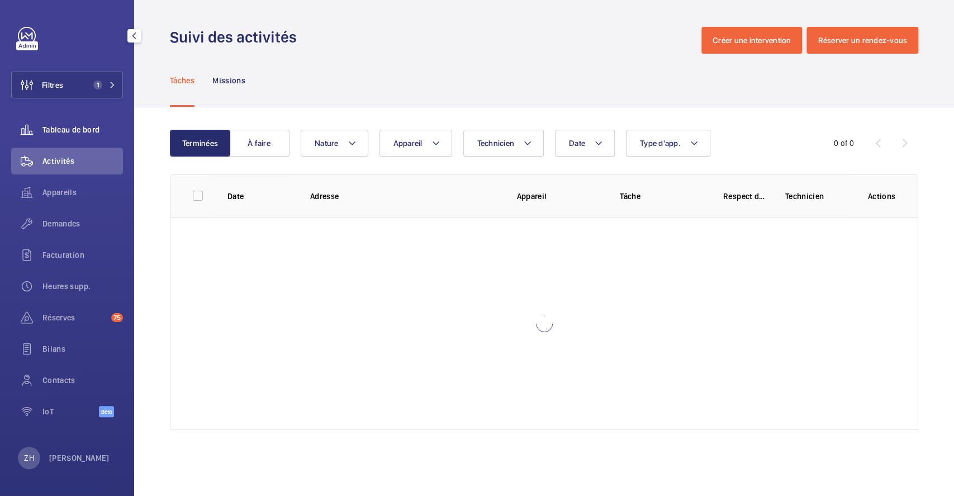
drag, startPoint x: 72, startPoint y: 123, endPoint x: 78, endPoint y: 124, distance: 6.2
click at [71, 124] on div "Tableau de bord" at bounding box center [67, 129] width 112 height 27
